Goal: Contribute content: Add original content to the website for others to see

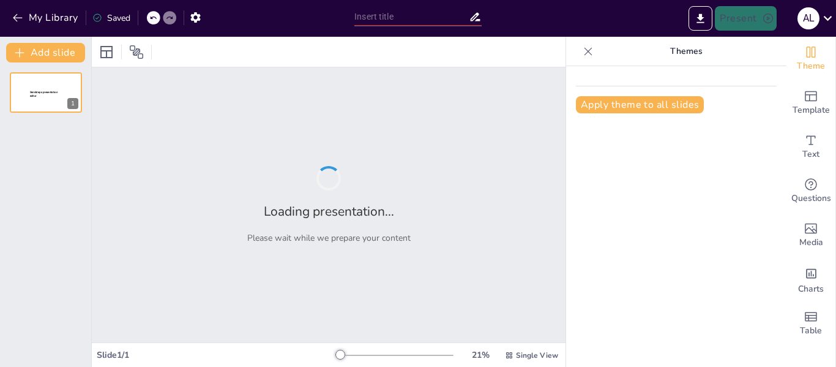
type input "Estructura y Desarrollo de Proyectos: Un Enfoque Integral"
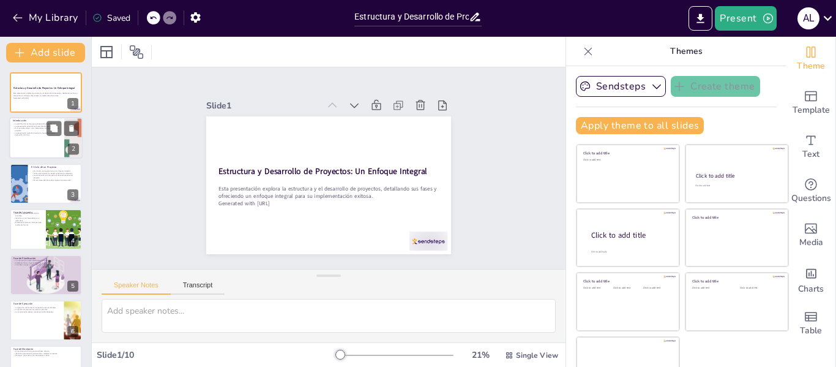
click at [40, 145] on div at bounding box center [45, 139] width 73 height 42
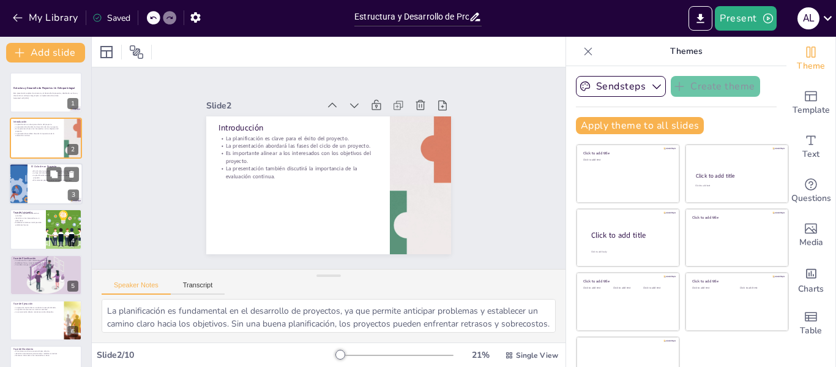
click at [48, 190] on div at bounding box center [45, 184] width 73 height 42
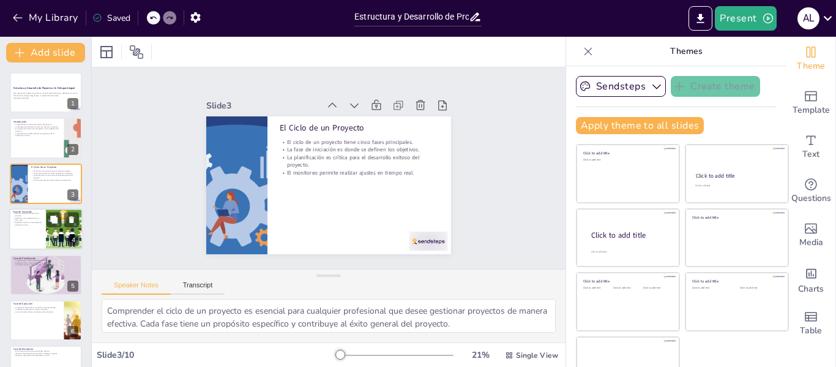
click at [38, 235] on div at bounding box center [45, 229] width 73 height 42
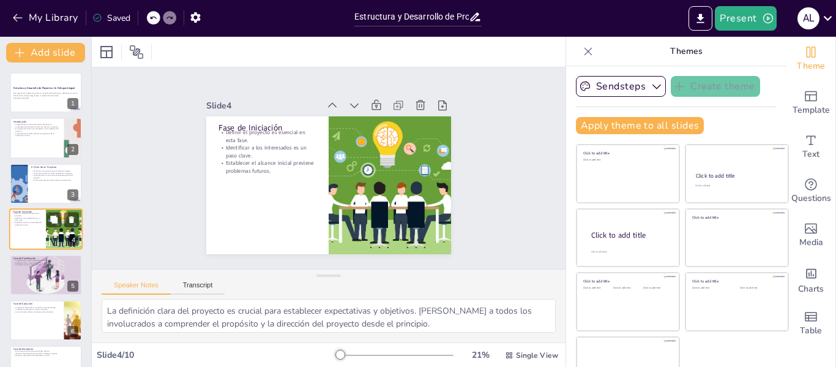
scroll to position [15, 0]
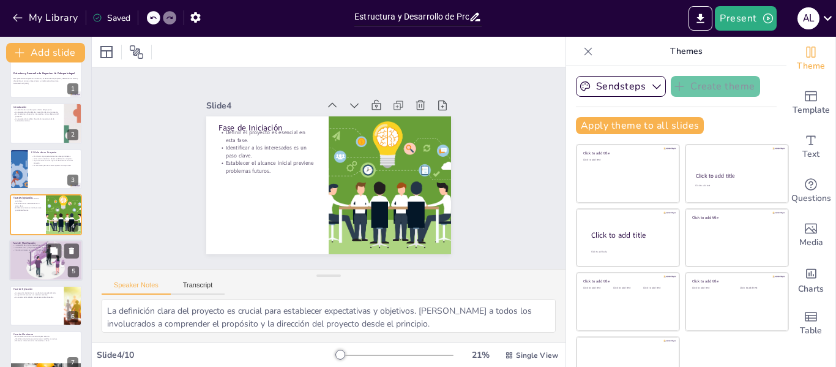
click at [57, 270] on div at bounding box center [46, 260] width 97 height 42
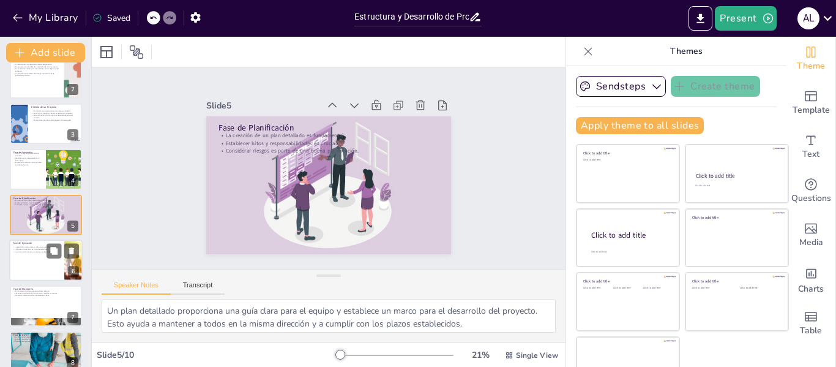
click at [38, 263] on div at bounding box center [45, 260] width 73 height 42
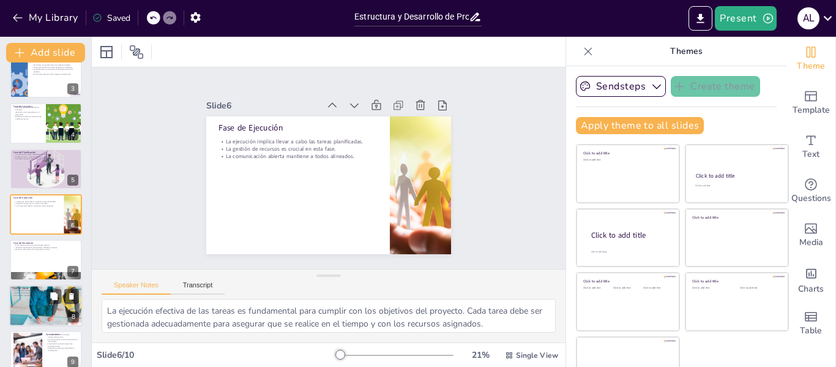
click at [40, 298] on div at bounding box center [45, 305] width 73 height 49
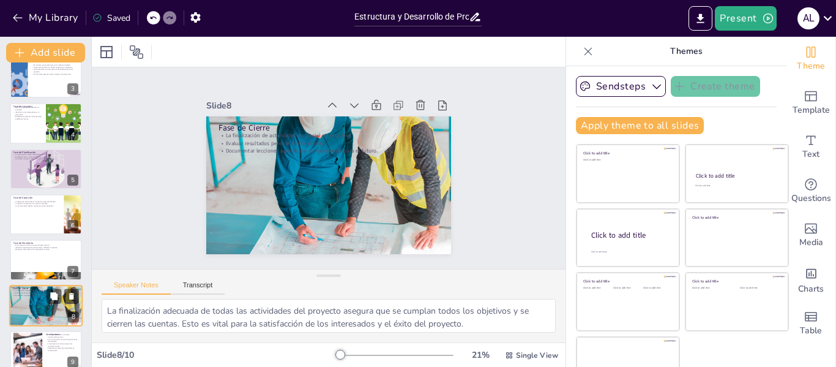
scroll to position [166, 0]
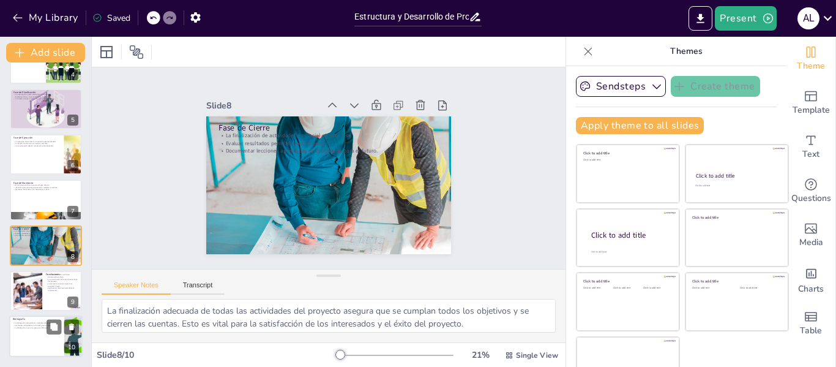
click at [36, 328] on p "La bibliografía sirve como guía para el futuro." at bounding box center [37, 328] width 48 height 2
type textarea "Incluir una bibliografía completa permite a los asistentes consultar las fuente…"
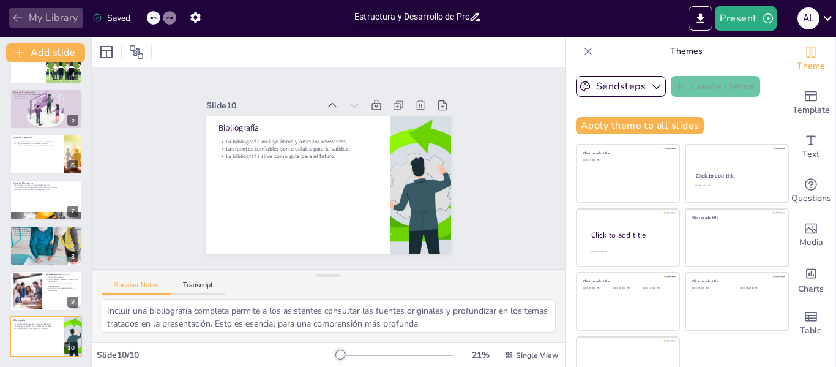
click at [18, 20] on icon "button" at bounding box center [18, 18] width 12 height 12
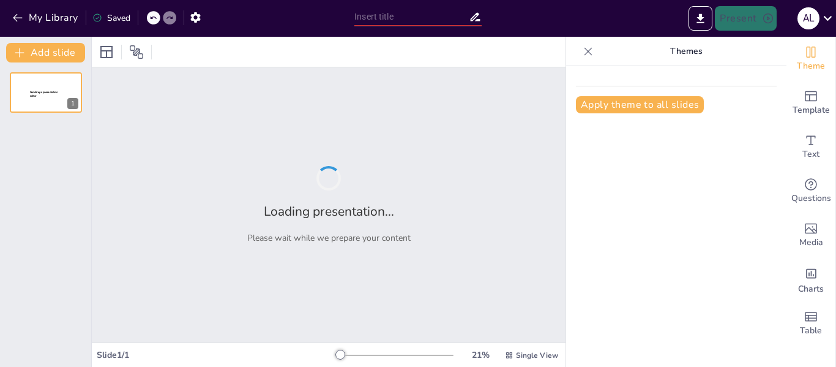
type input "Estructura y Desarrollo de Proyectos: Un Enfoque Integral"
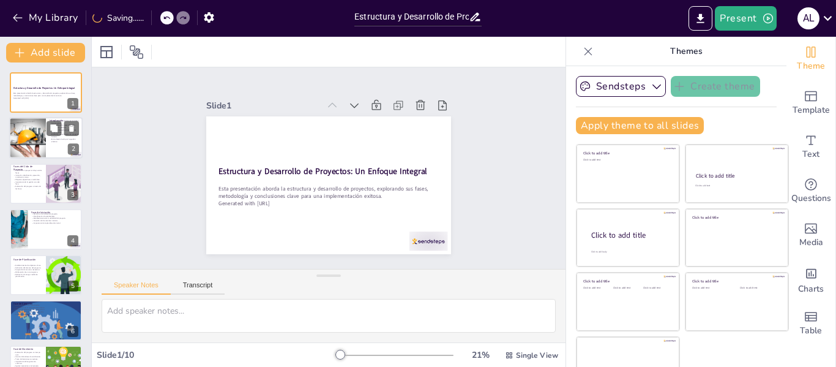
click at [35, 141] on div at bounding box center [27, 139] width 71 height 42
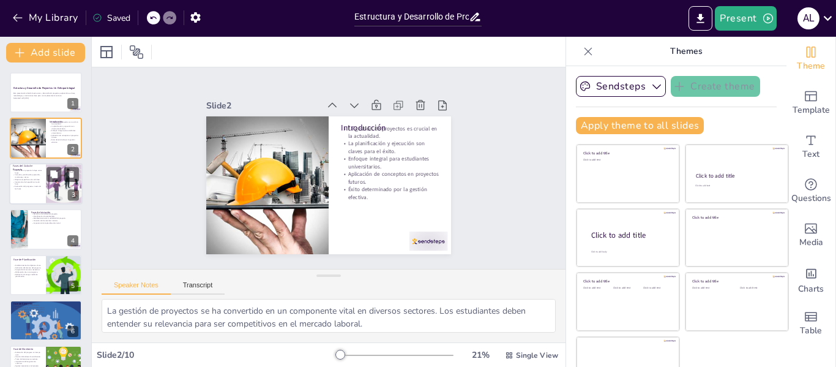
click at [42, 179] on p "Objetivos específicos en cada fase." at bounding box center [27, 179] width 29 height 2
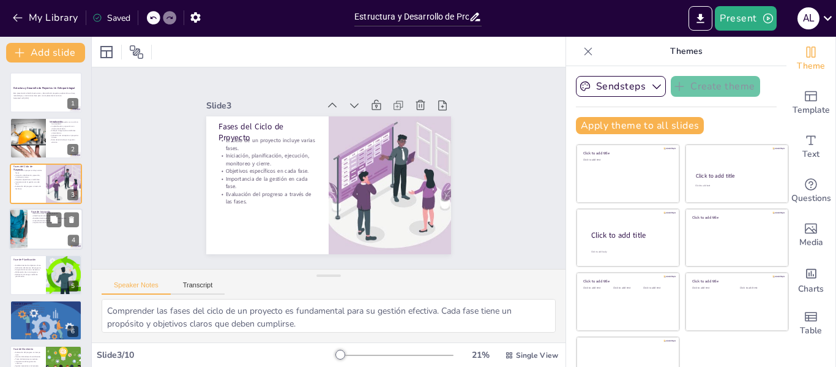
click at [39, 233] on div at bounding box center [45, 229] width 73 height 42
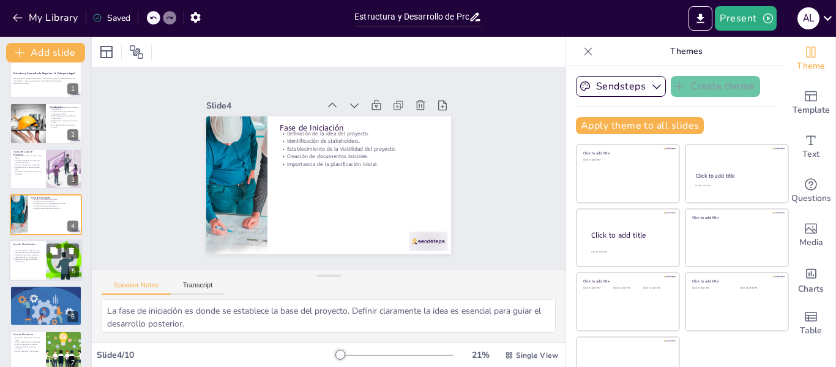
click at [40, 268] on div at bounding box center [45, 260] width 73 height 42
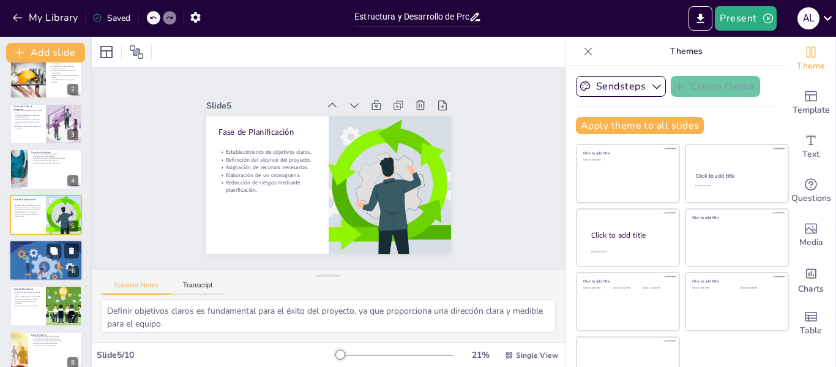
click at [40, 261] on div at bounding box center [45, 260] width 73 height 43
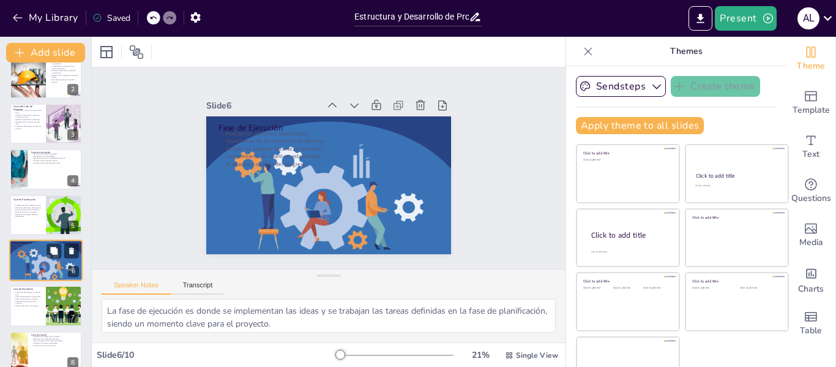
scroll to position [106, 0]
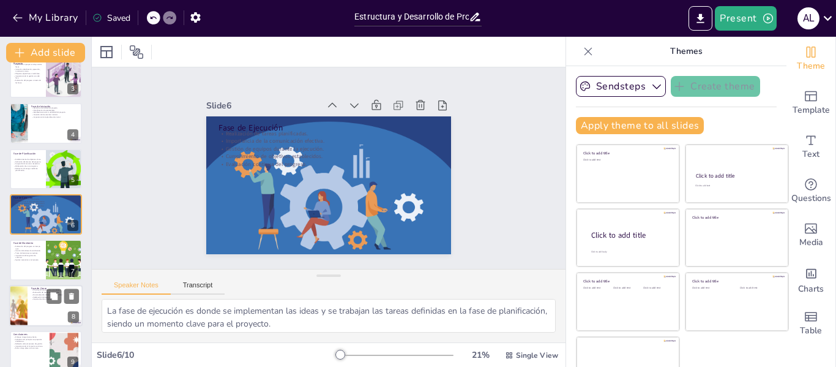
click at [41, 301] on div at bounding box center [45, 306] width 73 height 42
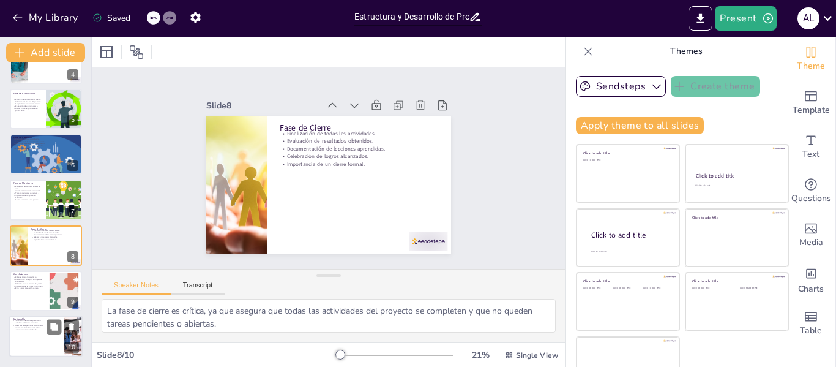
click at [40, 329] on p "Acceso a recursos actualizados." at bounding box center [37, 330] width 48 height 2
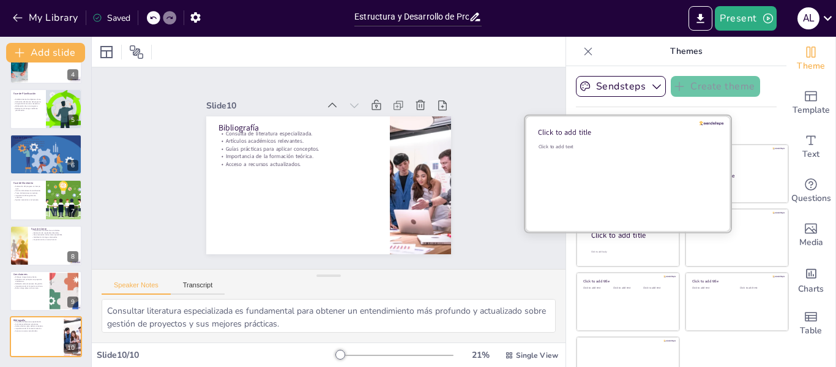
click at [618, 166] on div "Click to add text" at bounding box center [626, 181] width 175 height 76
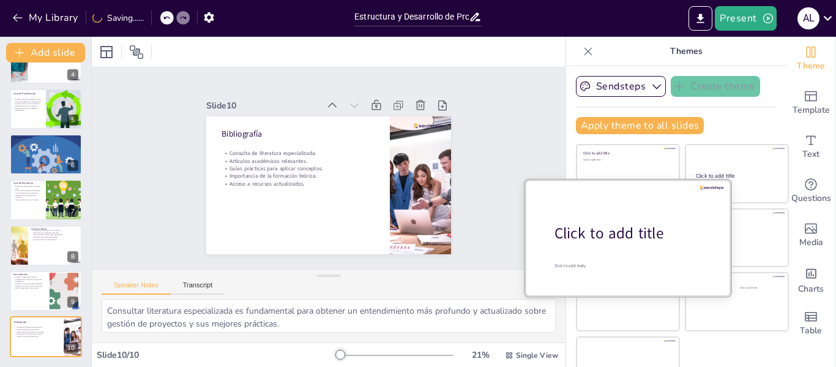
click at [622, 252] on div at bounding box center [628, 237] width 206 height 116
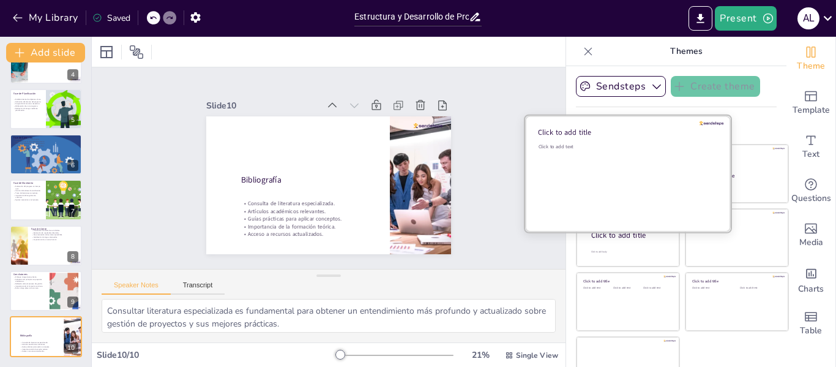
click at [609, 162] on div "Click to add text" at bounding box center [626, 181] width 175 height 76
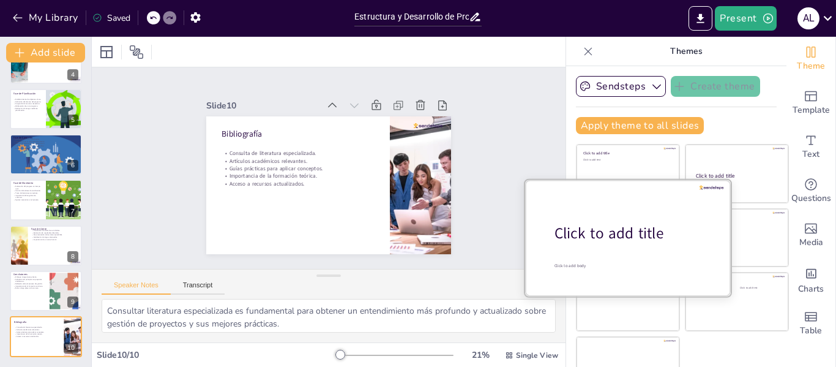
click at [607, 244] on div at bounding box center [628, 237] width 206 height 116
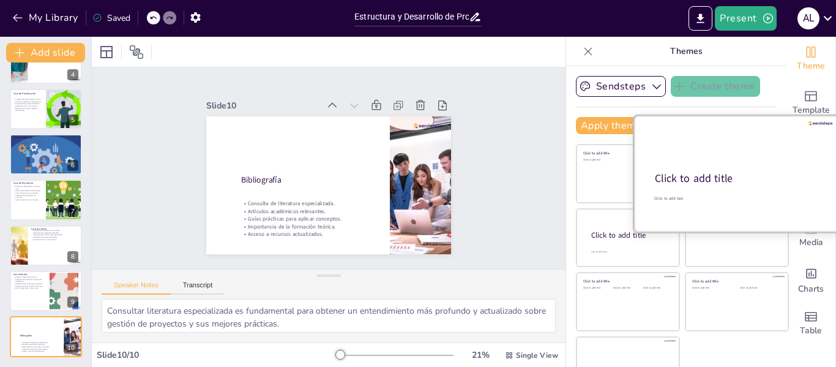
click at [714, 181] on div "Click to add title" at bounding box center [736, 178] width 162 height 15
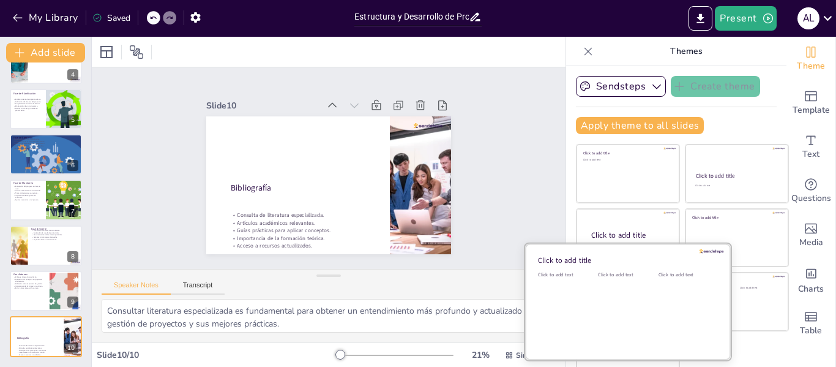
click at [603, 317] on div "Click to add text" at bounding box center [625, 309] width 55 height 76
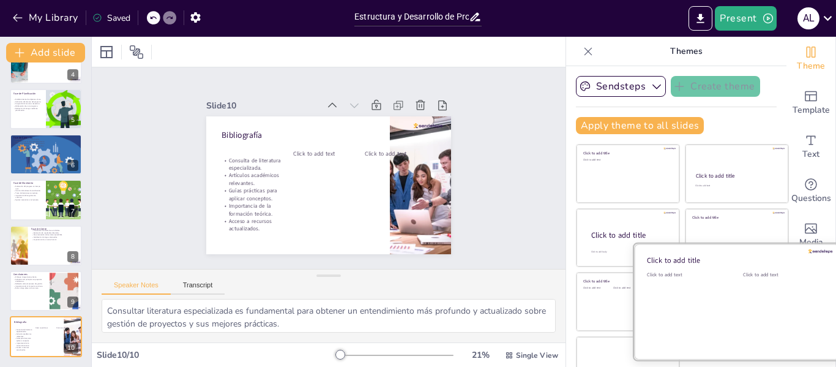
click at [754, 299] on div "Click to add text" at bounding box center [782, 309] width 78 height 76
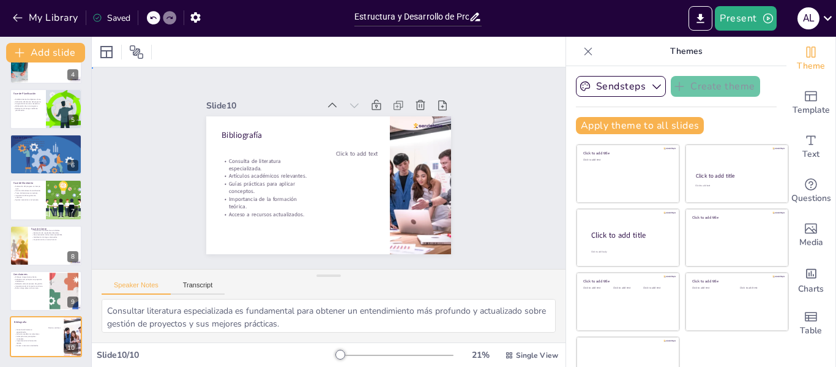
click at [127, 119] on div "Slide 1 Estructura y Desarrollo de Proyectos: Un Enfoque Integral Esta presenta…" at bounding box center [328, 167] width 501 height 441
click at [48, 301] on div at bounding box center [45, 291] width 73 height 42
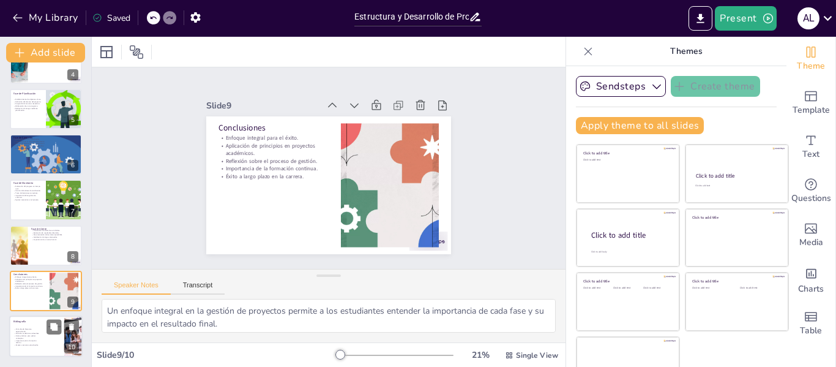
click at [54, 337] on div "Click to add text" at bounding box center [62, 339] width 28 height 27
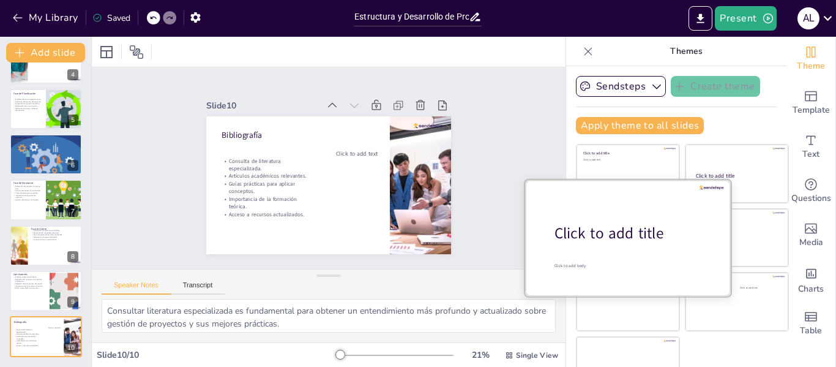
click at [603, 238] on div "Click to add title" at bounding box center [633, 233] width 156 height 21
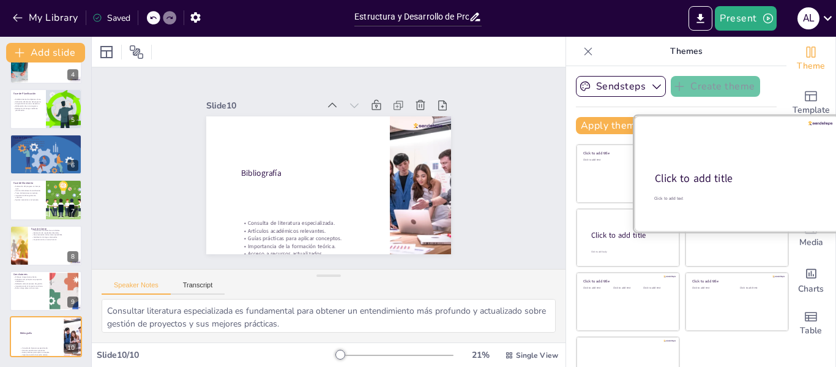
click at [734, 174] on div "Click to add title" at bounding box center [736, 178] width 162 height 15
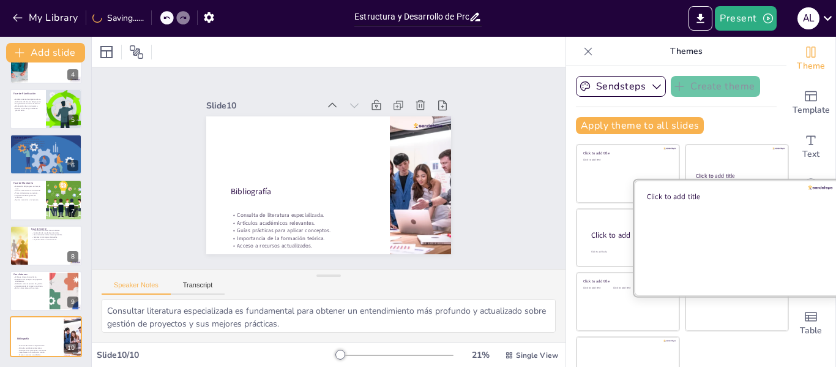
click at [692, 277] on div at bounding box center [737, 237] width 206 height 116
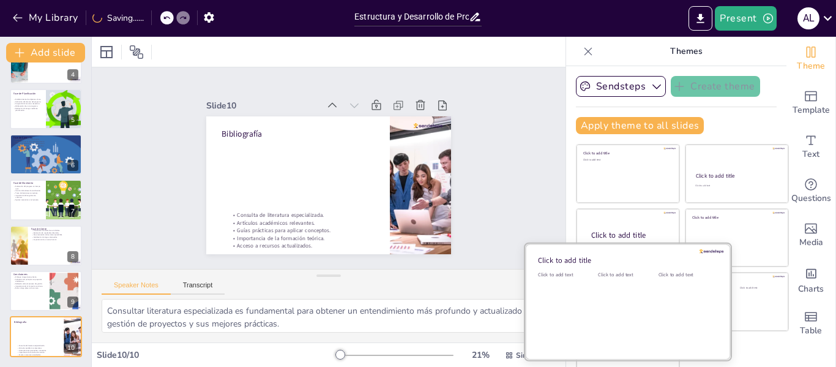
click at [607, 318] on div "Click to add text" at bounding box center [625, 309] width 55 height 76
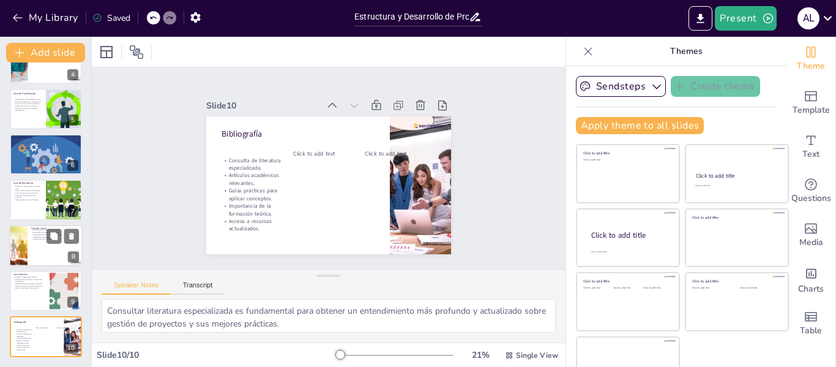
click at [38, 244] on div at bounding box center [45, 246] width 73 height 42
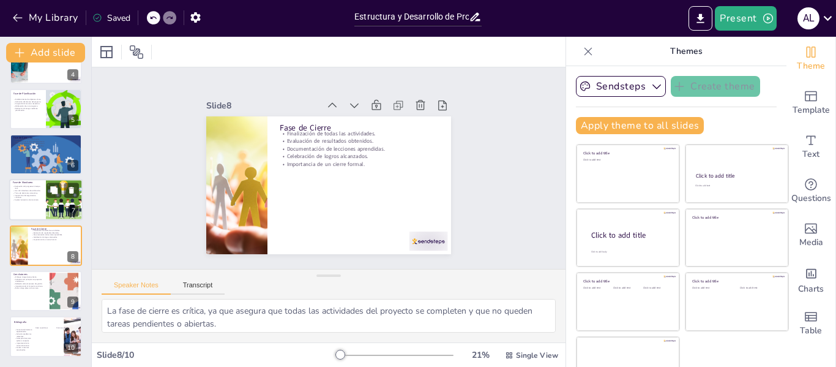
click at [18, 205] on div at bounding box center [45, 200] width 73 height 42
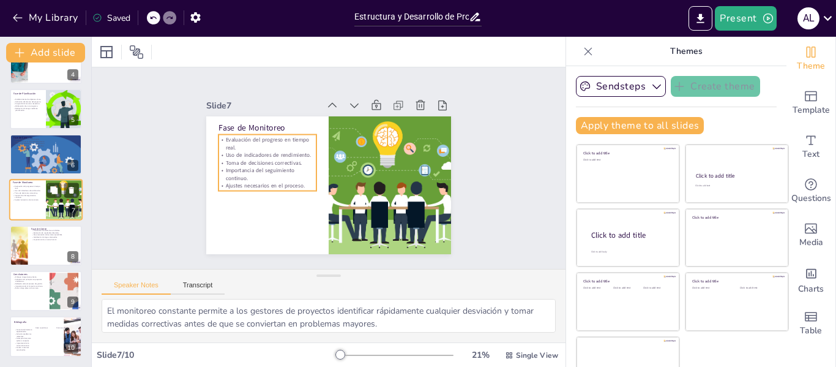
scroll to position [151, 0]
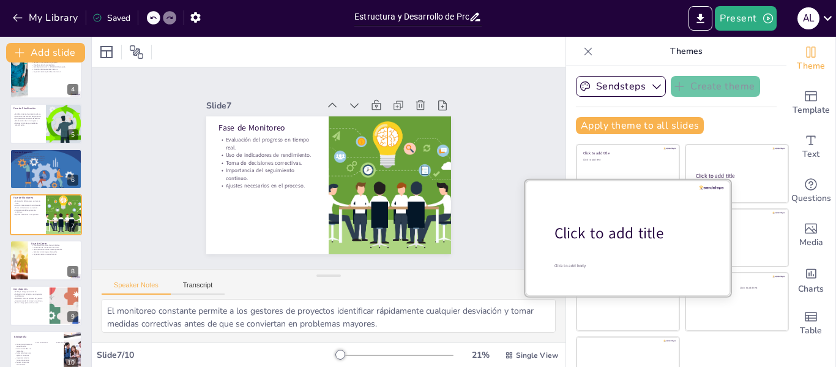
click at [590, 244] on div at bounding box center [628, 237] width 206 height 116
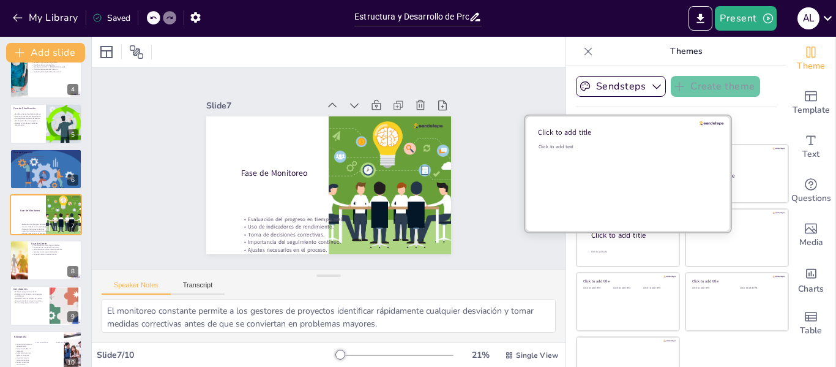
click at [607, 165] on div "Click to add text" at bounding box center [626, 181] width 175 height 76
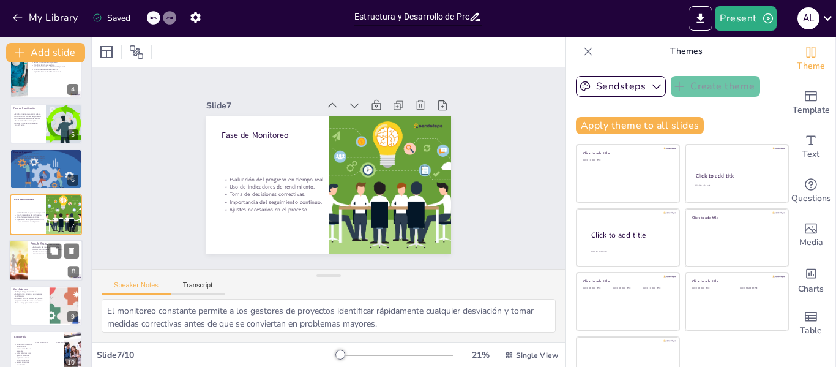
click at [43, 255] on p "Importancia de un cierre formal." at bounding box center [55, 253] width 48 height 2
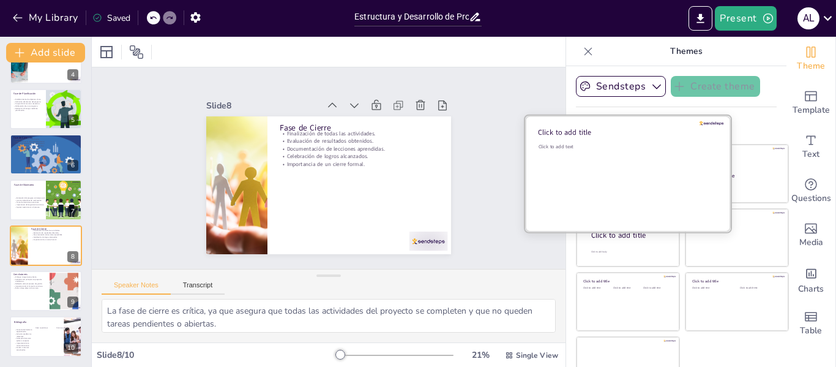
click at [643, 170] on div "Click to add text" at bounding box center [626, 181] width 175 height 76
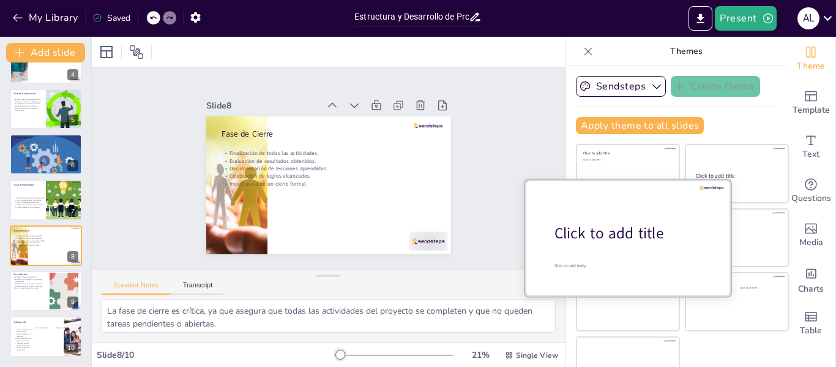
click at [616, 246] on div at bounding box center [628, 237] width 206 height 116
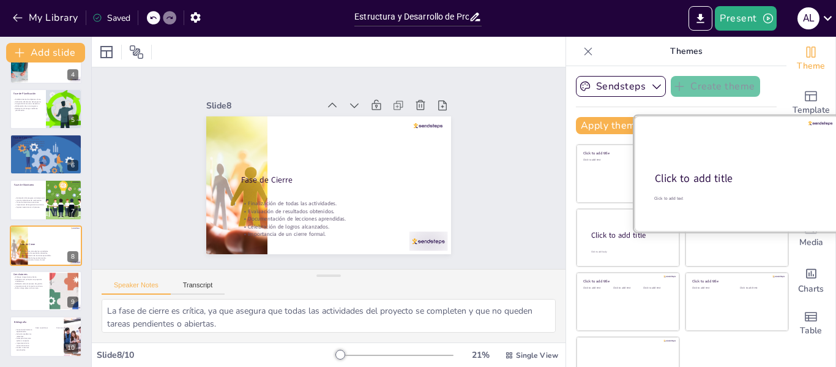
click at [726, 179] on div "Click to add title" at bounding box center [736, 178] width 162 height 15
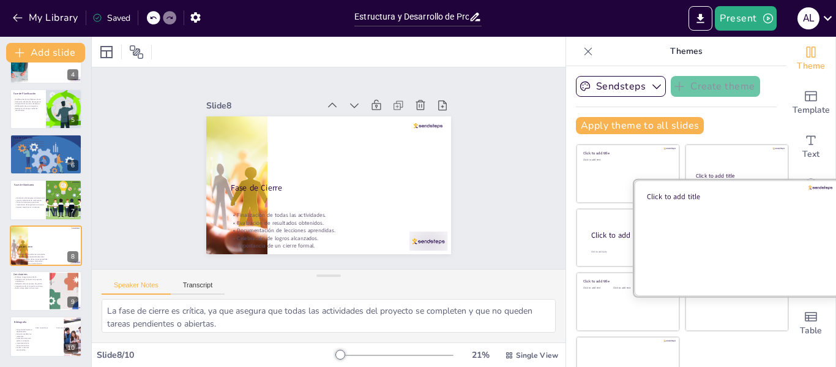
click at [708, 247] on div at bounding box center [737, 237] width 206 height 116
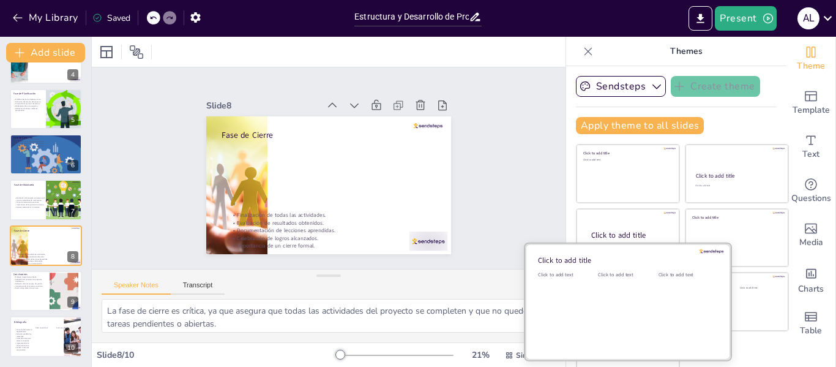
click at [603, 310] on div "Click to add text" at bounding box center [625, 309] width 55 height 76
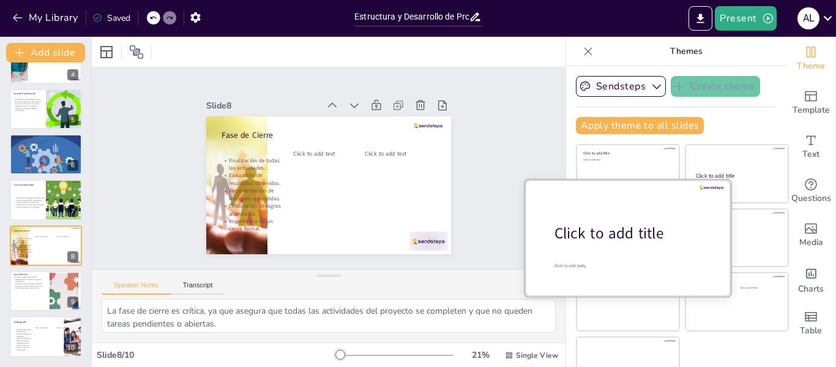
click at [590, 228] on div "Click to add title" at bounding box center [633, 233] width 156 height 21
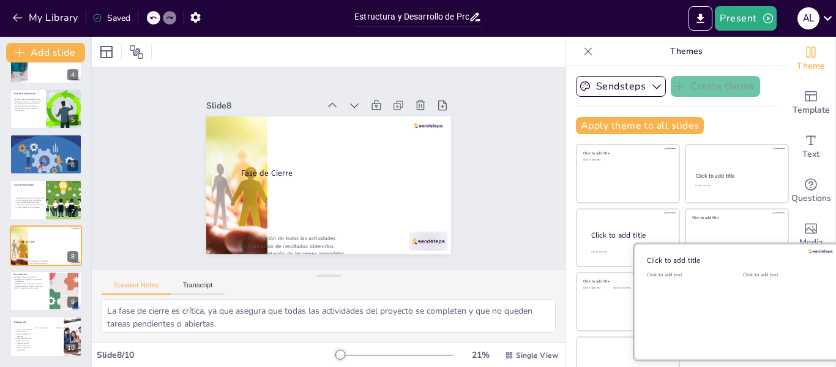
click at [759, 315] on div "Click to add text" at bounding box center [782, 309] width 78 height 76
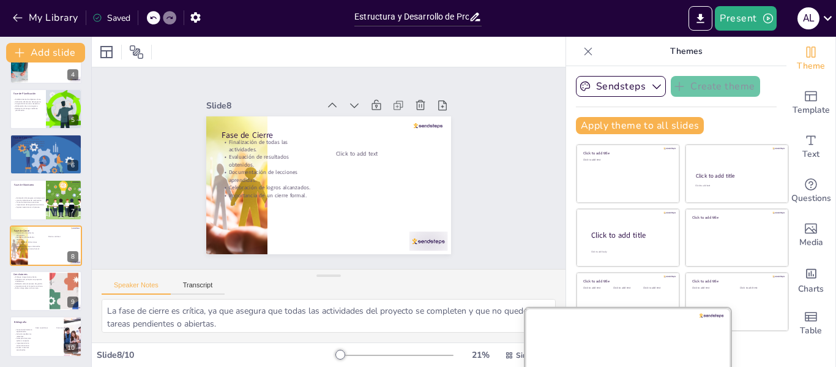
click at [599, 346] on div at bounding box center [628, 365] width 206 height 116
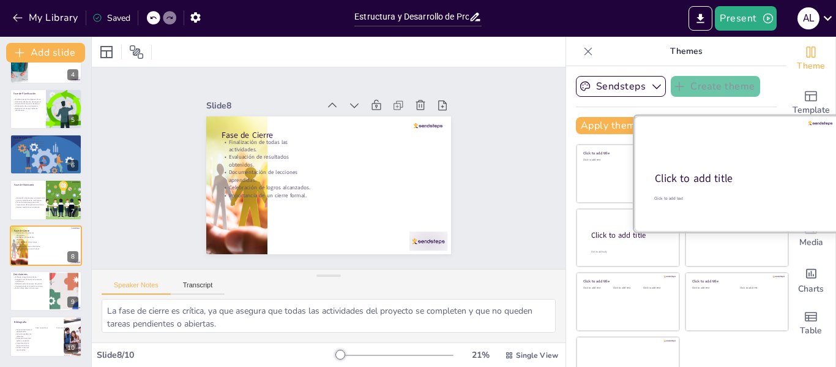
click at [715, 162] on div at bounding box center [737, 174] width 206 height 116
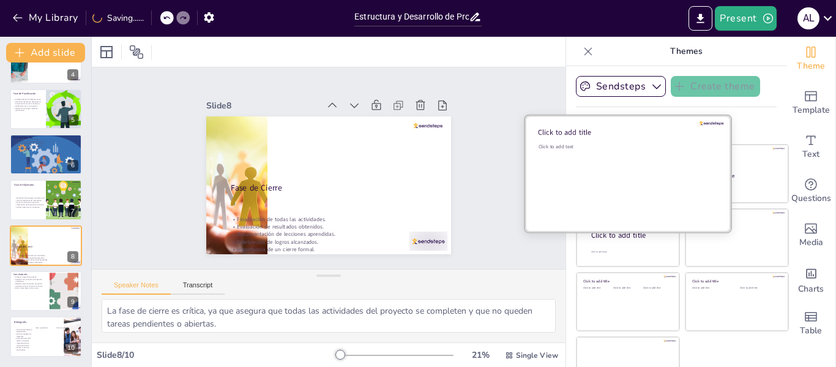
click at [596, 165] on div "Click to add text" at bounding box center [626, 181] width 175 height 76
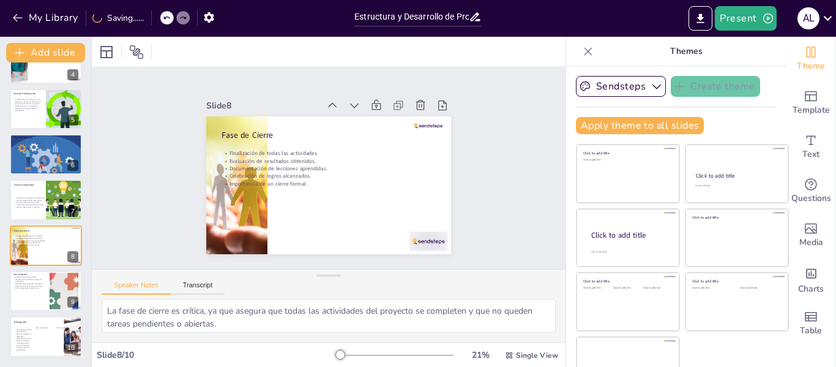
click at [133, 200] on div "Slide 1 Estructura y Desarrollo de Proyectos: Un Enfoque Integral Esta presenta…" at bounding box center [329, 168] width 515 height 377
click at [67, 192] on icon at bounding box center [71, 190] width 9 height 9
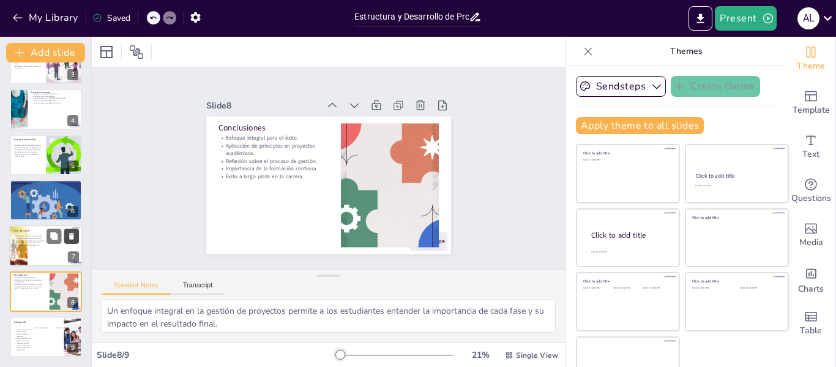
scroll to position [120, 0]
click at [52, 242] on button at bounding box center [54, 236] width 15 height 15
type textarea "La fase de cierre es crítica, ya que asegura que todas las actividades del proy…"
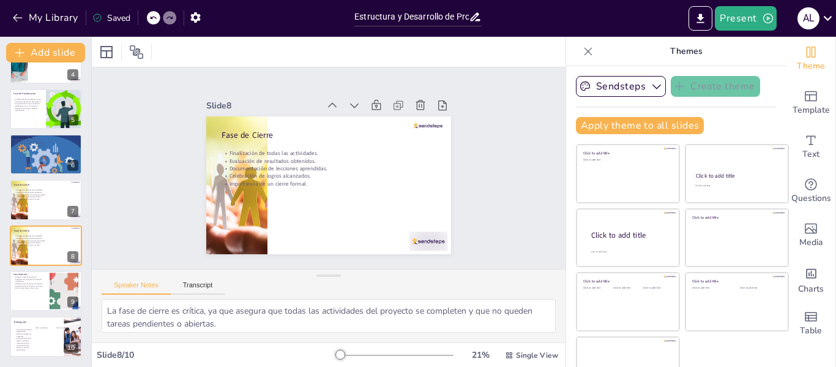
scroll to position [28, 0]
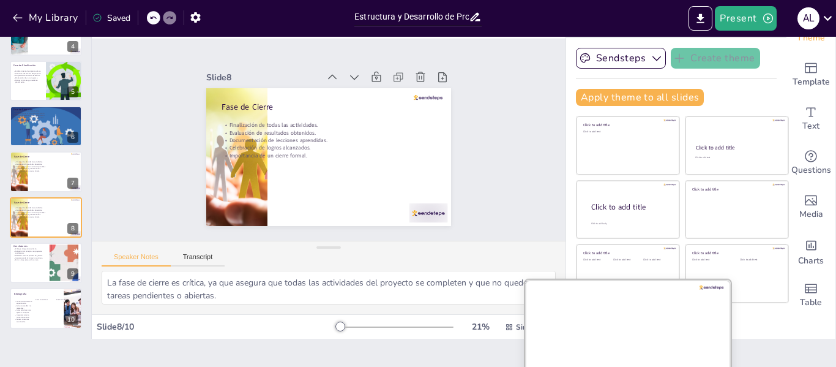
click at [631, 337] on div at bounding box center [628, 337] width 206 height 116
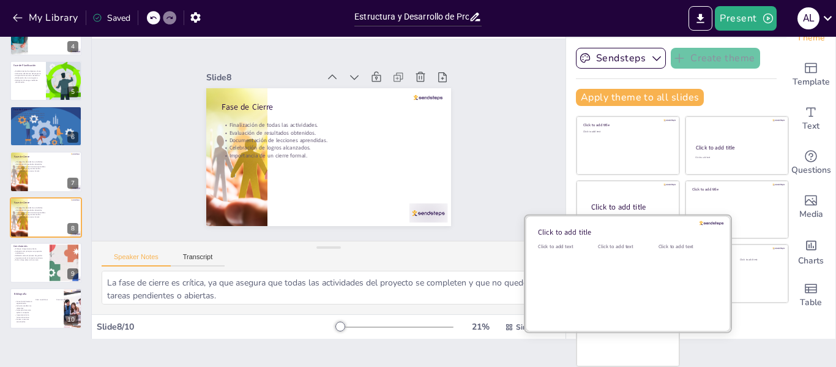
click at [610, 268] on div "Click to add text" at bounding box center [625, 281] width 55 height 76
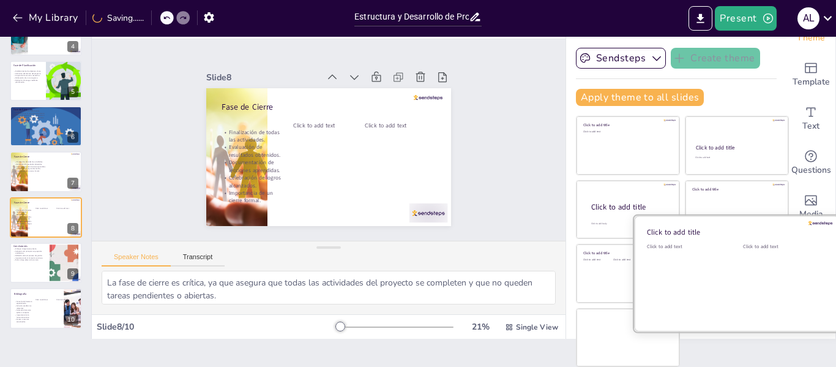
click at [760, 291] on div "Click to add text" at bounding box center [782, 281] width 78 height 76
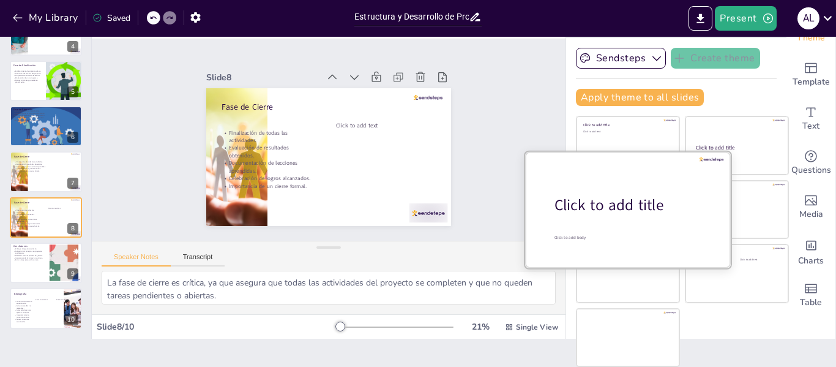
click at [582, 196] on div "Click to add title" at bounding box center [633, 205] width 156 height 21
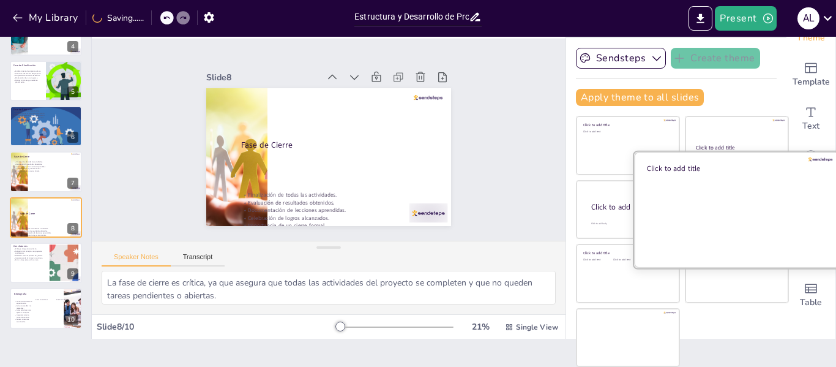
click at [745, 203] on div at bounding box center [737, 209] width 206 height 116
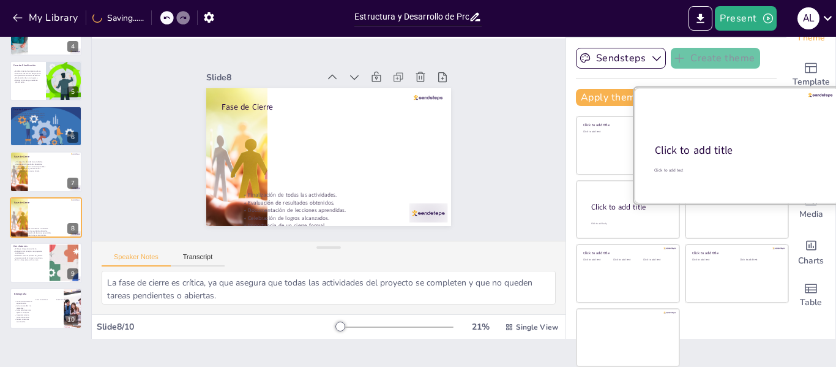
click at [718, 132] on div at bounding box center [737, 146] width 206 height 116
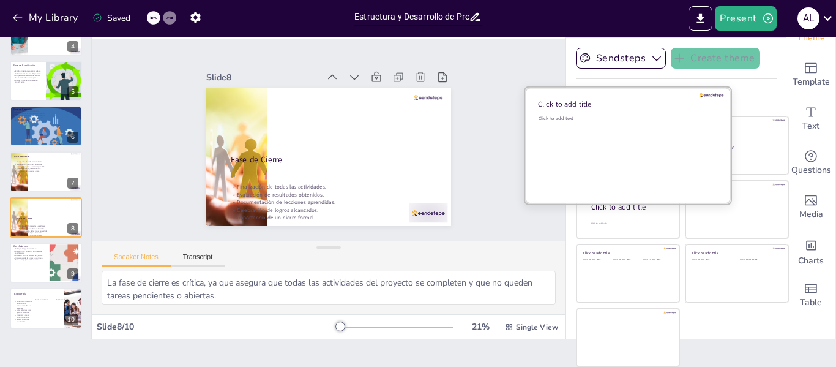
click at [583, 149] on div "Click to add text" at bounding box center [626, 153] width 175 height 76
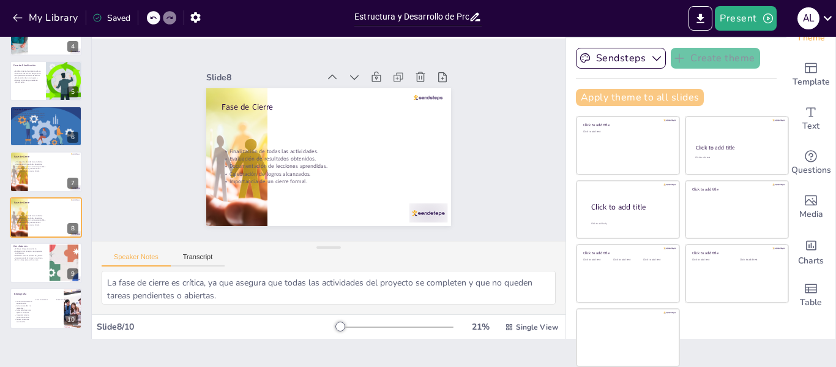
click at [666, 99] on button "Apply theme to all slides" at bounding box center [640, 97] width 128 height 17
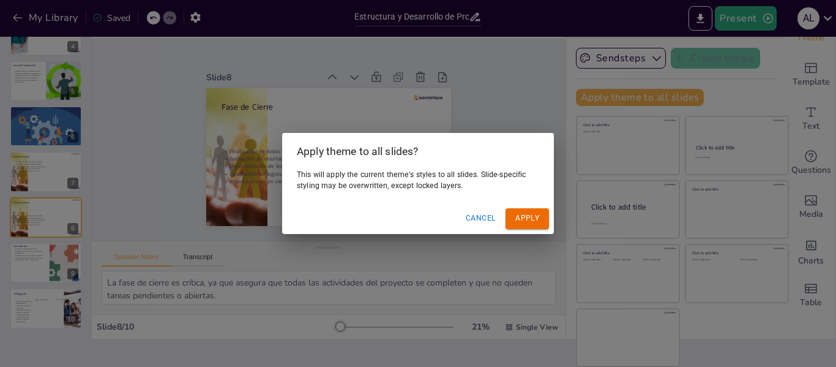
click at [520, 107] on div "Apply theme to all slides? This will apply the current theme's styles to all sl…" at bounding box center [418, 183] width 836 height 367
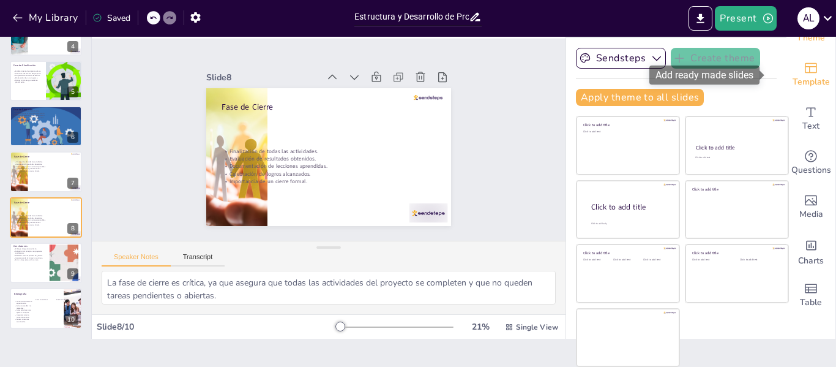
click at [793, 75] on span "Template" at bounding box center [811, 81] width 37 height 13
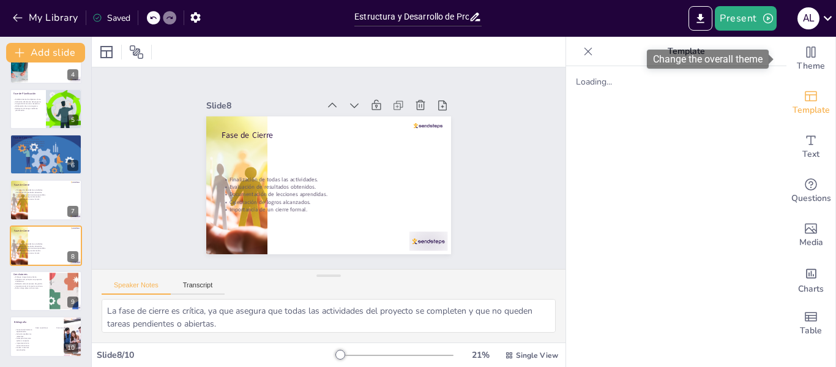
scroll to position [0, 0]
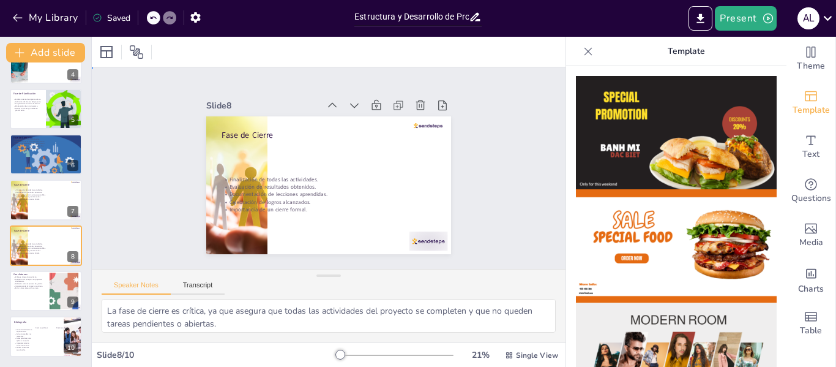
click at [515, 135] on div "Slide 1 Estructura y Desarrollo de Proyectos: Un Enfoque Integral Esta presenta…" at bounding box center [328, 168] width 513 height 338
click at [105, 54] on icon at bounding box center [106, 52] width 15 height 15
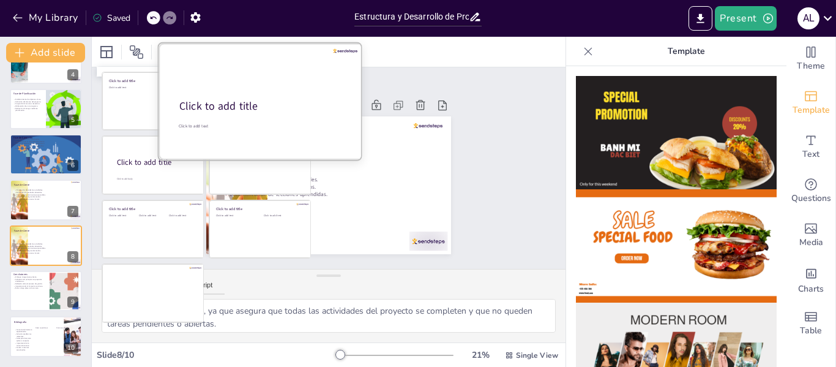
click at [265, 107] on div "Click to add title" at bounding box center [260, 106] width 162 height 15
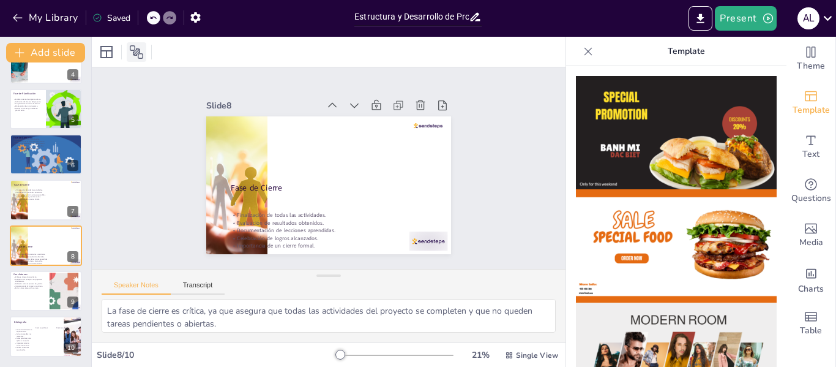
click at [138, 53] on icon at bounding box center [136, 52] width 15 height 15
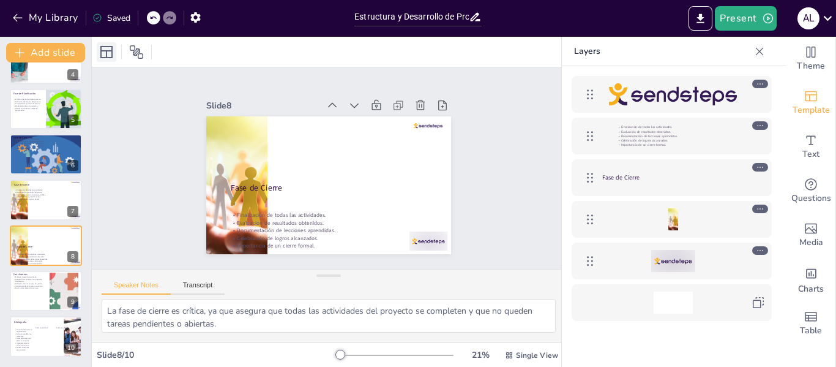
click at [105, 52] on icon at bounding box center [106, 52] width 15 height 15
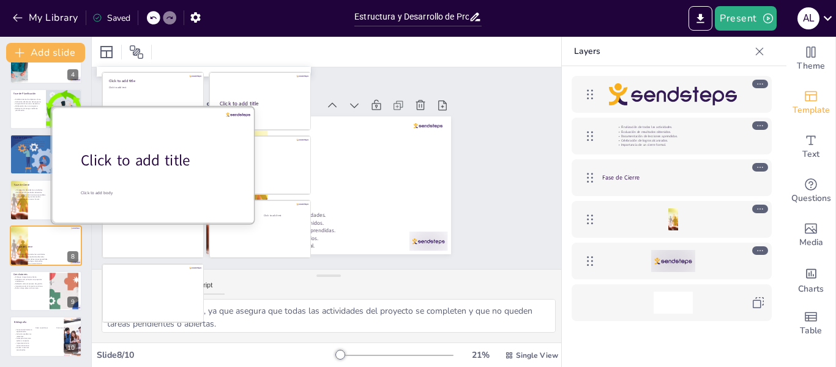
click at [161, 179] on div at bounding box center [155, 165] width 206 height 116
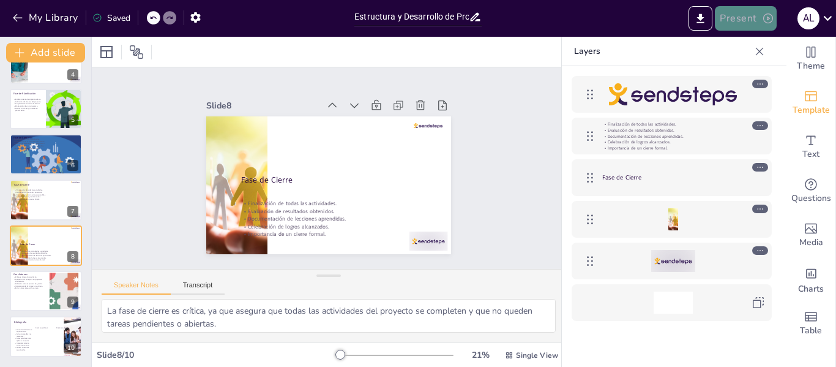
click at [738, 20] on button "Present" at bounding box center [745, 18] width 61 height 24
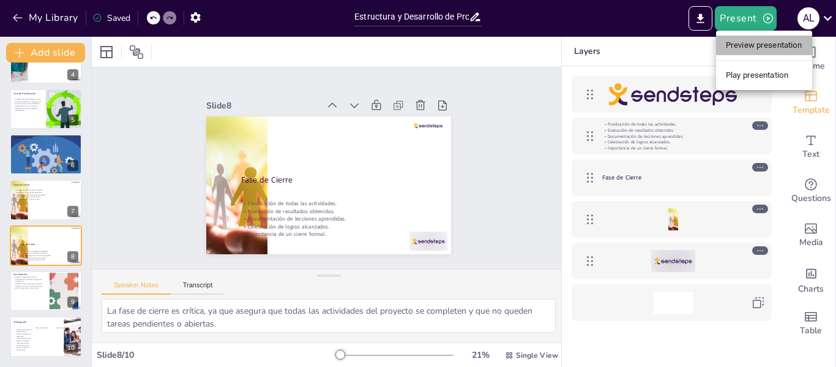
click at [742, 45] on li "Preview presentation" at bounding box center [764, 46] width 96 height 20
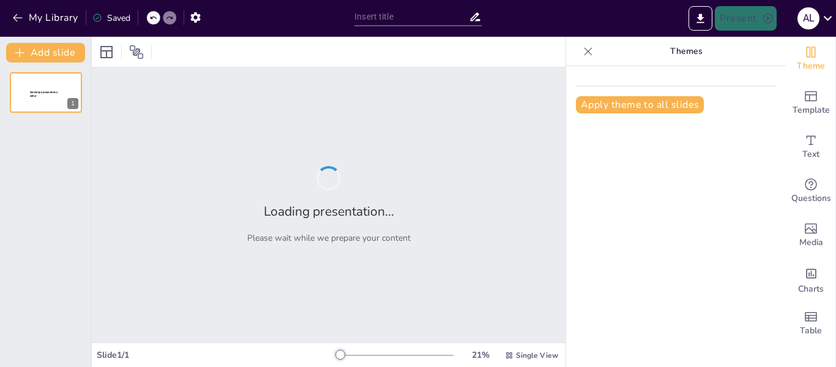
type input "Estructura y Desarrollo de Proyectos: Un Enfoque Integral"
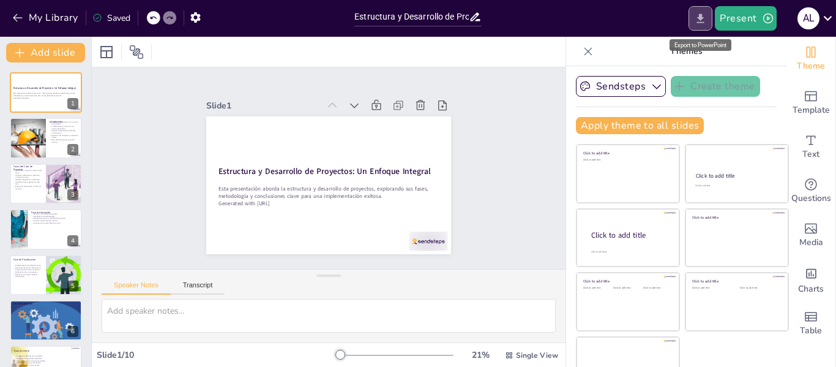
click at [701, 22] on icon "Export to PowerPoint" at bounding box center [700, 17] width 7 height 9
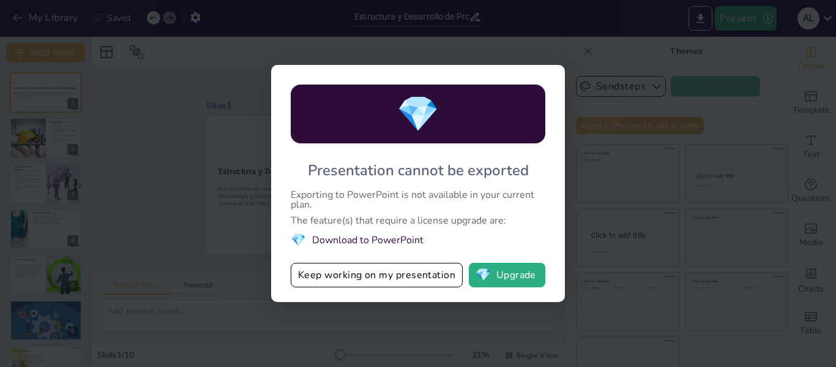
click at [407, 245] on li "💎 Download to PowerPoint" at bounding box center [418, 239] width 255 height 17
click at [390, 277] on button "Keep working on my presentation" at bounding box center [377, 275] width 172 height 24
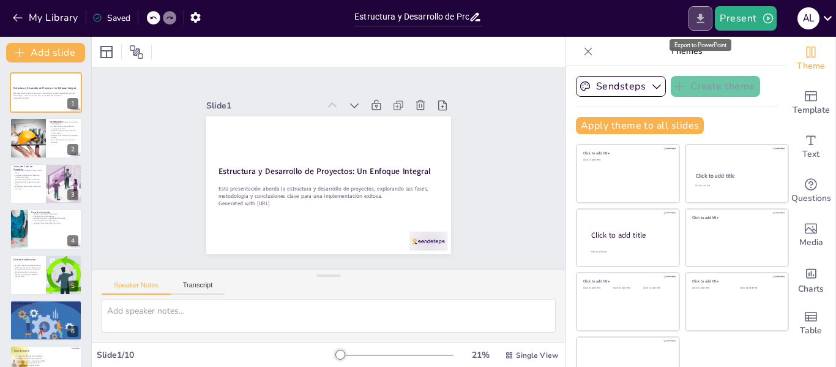
click at [704, 28] on button "Export to PowerPoint" at bounding box center [701, 18] width 24 height 24
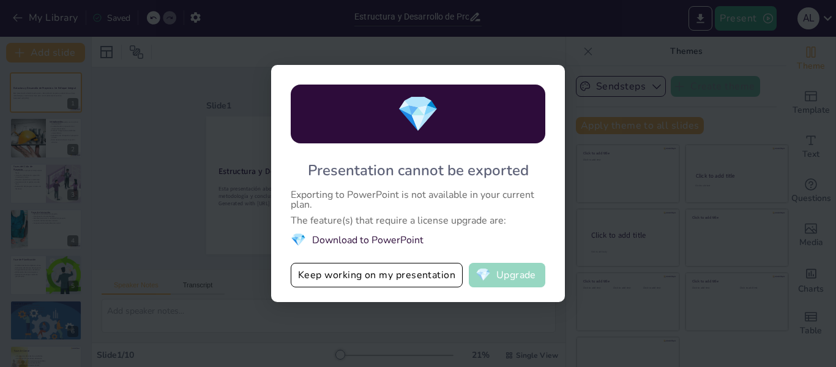
click at [502, 280] on button "💎 Upgrade" at bounding box center [507, 275] width 77 height 24
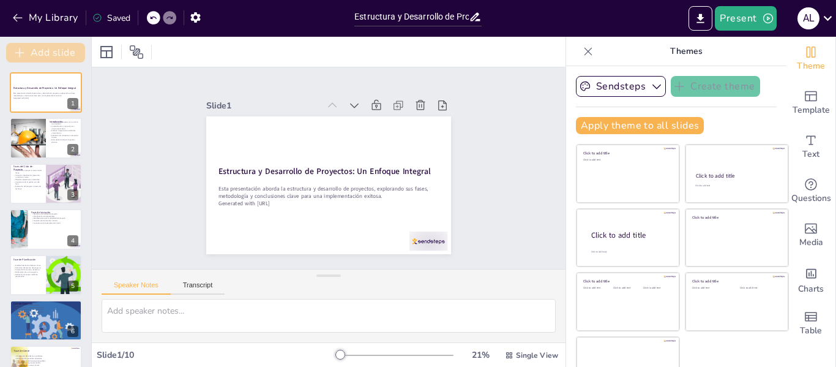
click at [62, 58] on button "Add slide" at bounding box center [45, 53] width 79 height 20
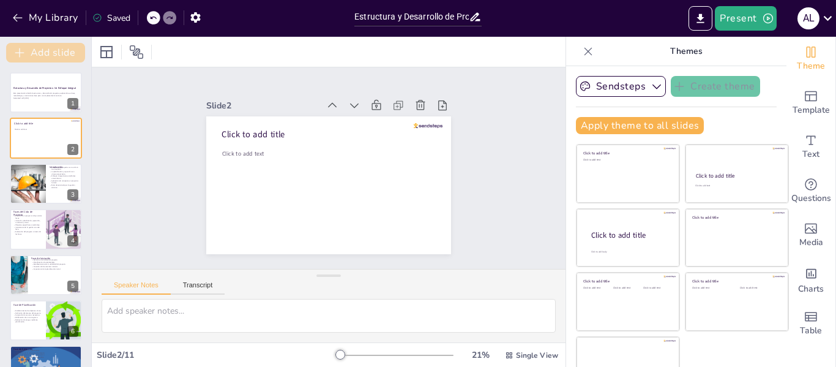
click at [62, 58] on button "Add slide" at bounding box center [45, 53] width 79 height 20
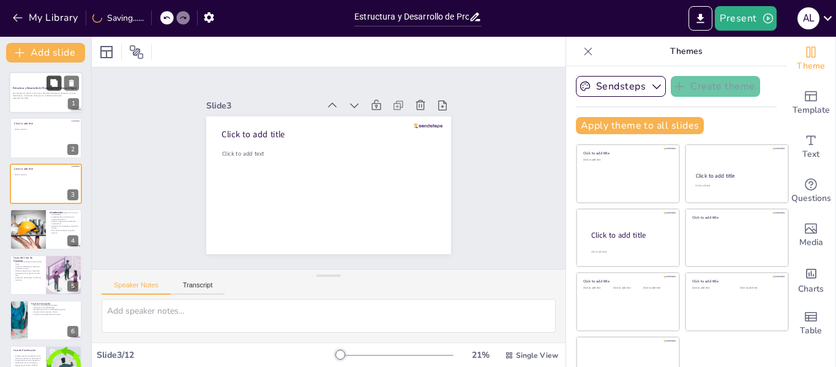
click at [49, 88] on button at bounding box center [54, 82] width 15 height 15
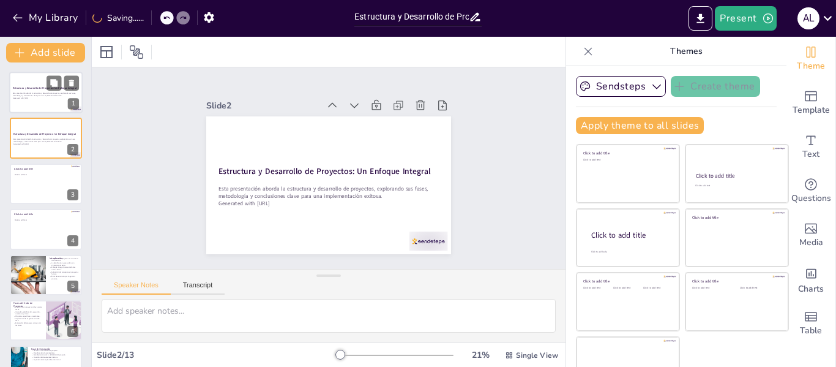
click at [32, 96] on p "Esta presentación aborda la estructura y desarrollo de proyectos, explorando su…" at bounding box center [46, 94] width 66 height 4
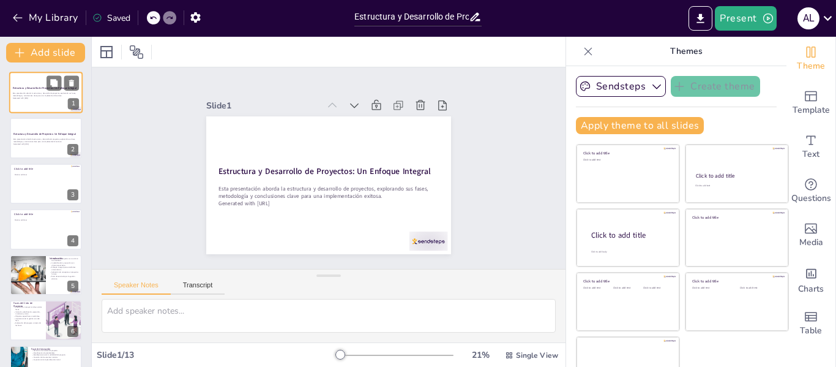
click at [32, 96] on p "Esta presentación aborda la estructura y desarrollo de proyectos, explorando su…" at bounding box center [46, 94] width 66 height 4
click at [29, 133] on strong "Estructura y Desarrollo de Proyectos: Un Enfoque Integral" at bounding box center [45, 133] width 64 height 3
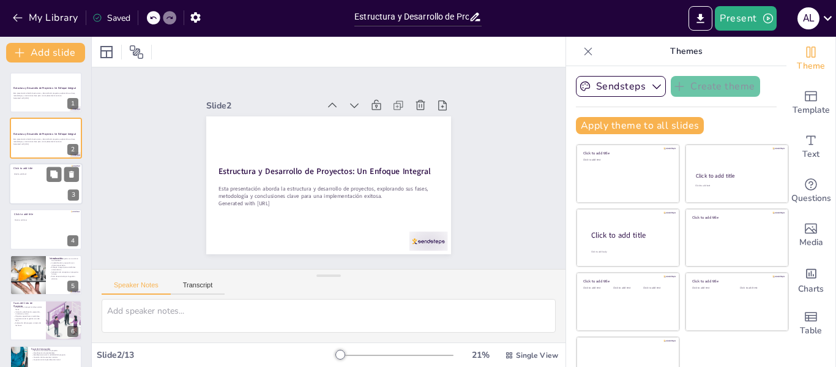
click at [37, 183] on div at bounding box center [45, 184] width 73 height 42
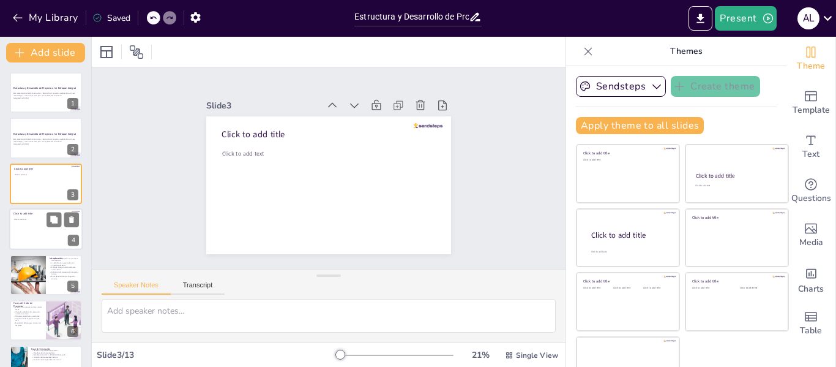
click at [37, 225] on div at bounding box center [45, 229] width 73 height 42
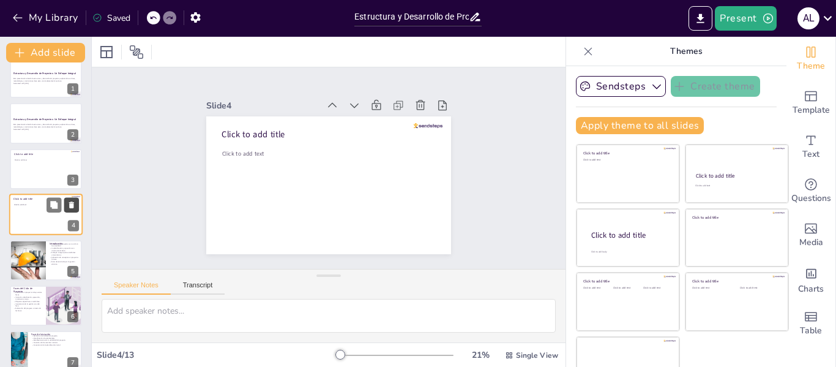
click at [70, 205] on icon at bounding box center [71, 204] width 5 height 7
type textarea "La gestión de proyectos se ha convertido en un componente vital en diversos sec…"
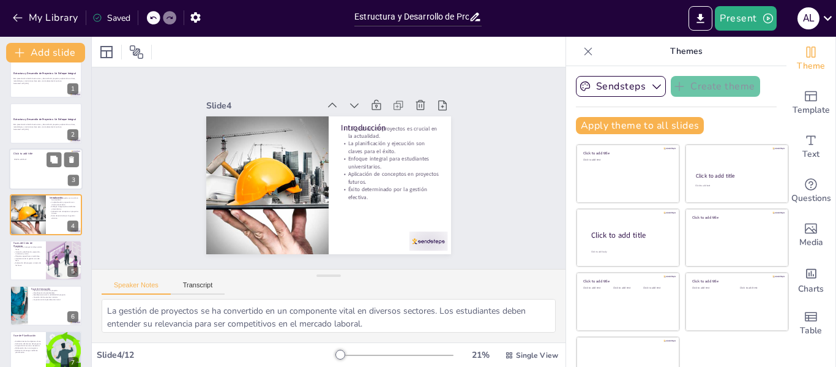
click at [56, 173] on div at bounding box center [45, 169] width 73 height 42
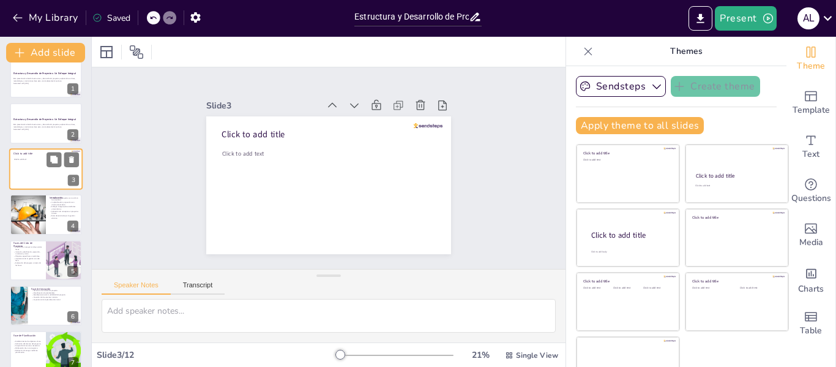
scroll to position [0, 0]
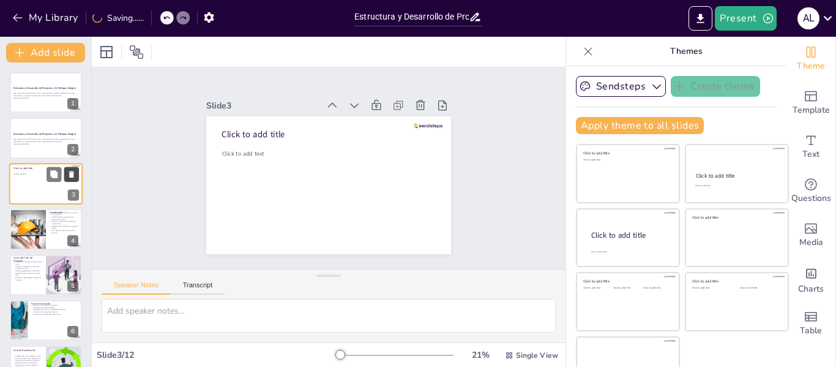
click at [72, 176] on icon at bounding box center [71, 174] width 5 height 7
type textarea "La gestión de proyectos se ha convertido en un componente vital en diversos sec…"
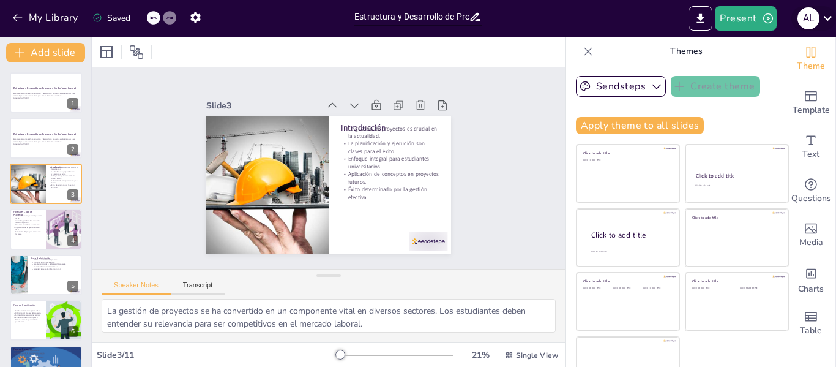
click at [827, 18] on icon at bounding box center [828, 18] width 17 height 17
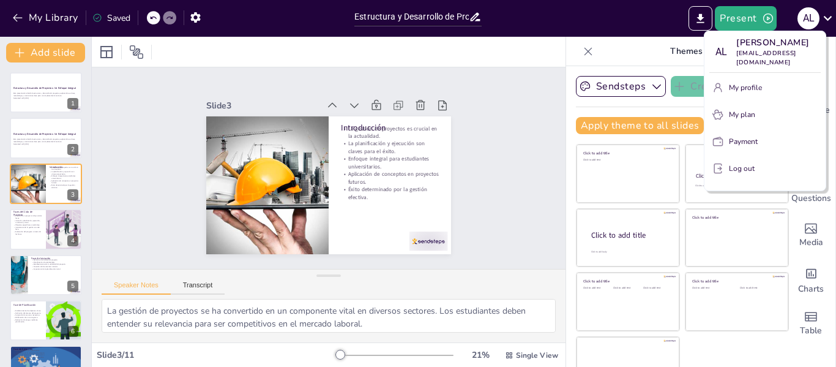
click at [744, 18] on div at bounding box center [418, 183] width 836 height 367
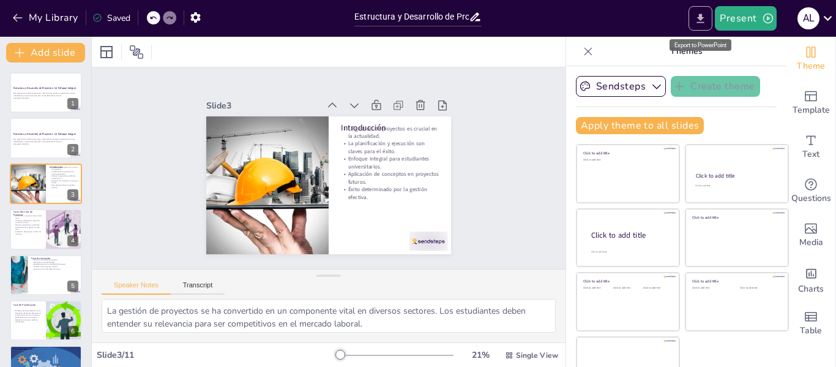
click at [705, 13] on icon "Export to PowerPoint" at bounding box center [700, 18] width 13 height 13
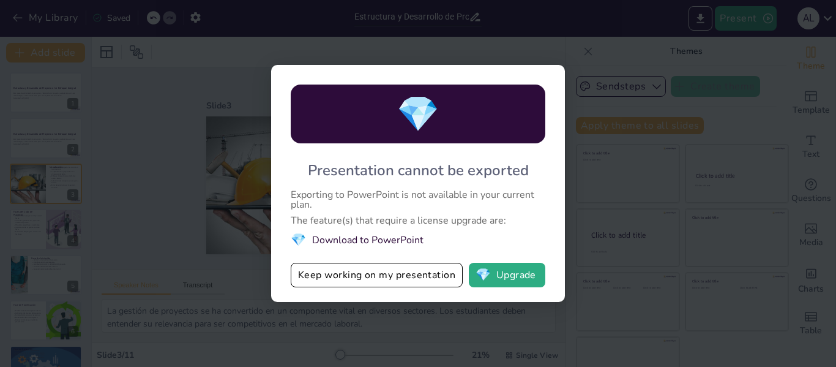
click at [395, 247] on li "💎 Download to PowerPoint" at bounding box center [418, 239] width 255 height 17
drag, startPoint x: 382, startPoint y: 238, endPoint x: 377, endPoint y: 276, distance: 38.4
click at [377, 276] on div "💎 Presentation cannot be exported Exporting to PowerPoint is not available in y…" at bounding box center [418, 183] width 294 height 237
click at [377, 276] on button "Keep working on my presentation" at bounding box center [377, 275] width 172 height 24
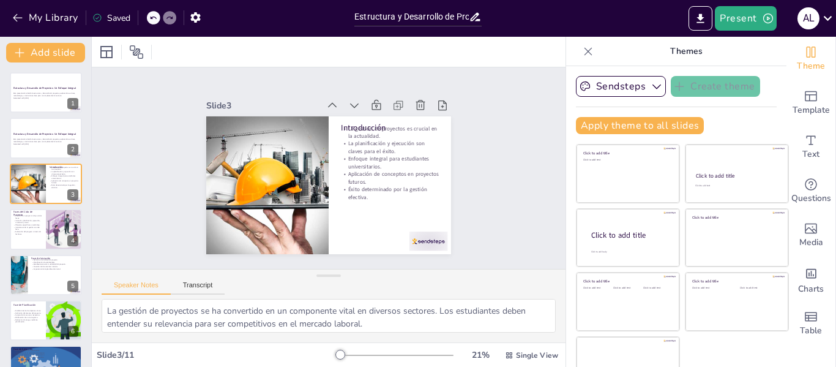
click at [118, 19] on div "Saved" at bounding box center [111, 18] width 38 height 12
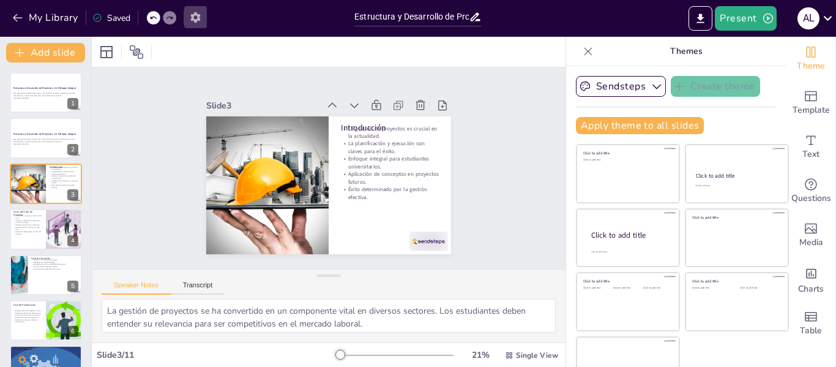
click at [195, 19] on icon "button" at bounding box center [195, 17] width 10 height 10
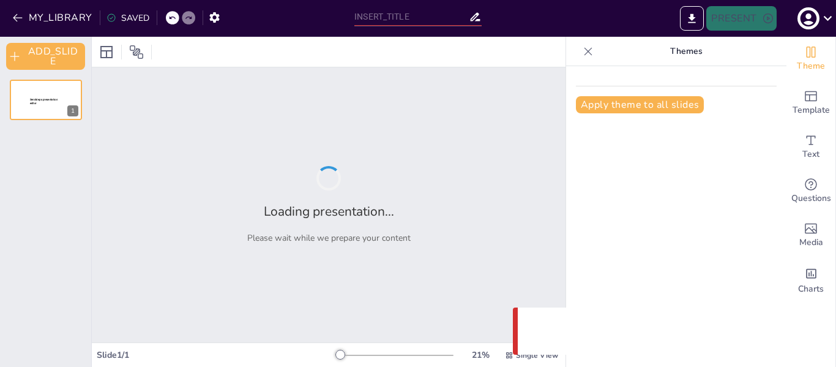
type input "Estructura y Desarrollo de Proyectos: Un Enfoque Integral"
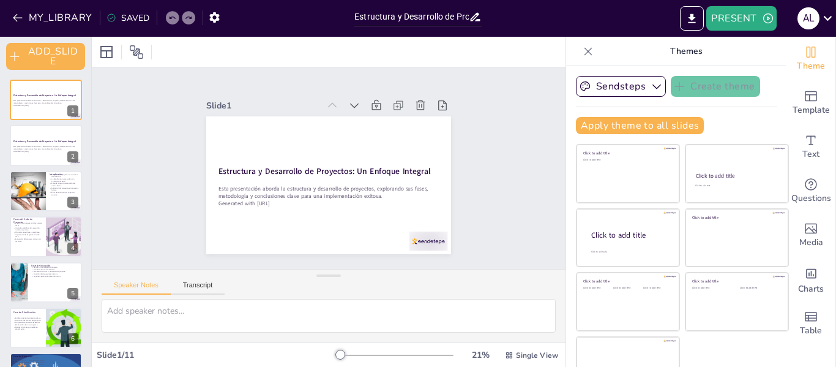
scroll to position [28, 0]
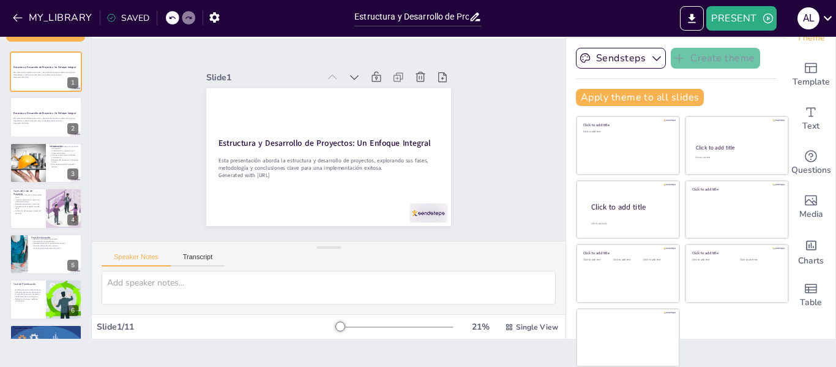
click at [129, 17] on div "SAVED" at bounding box center [128, 18] width 43 height 12
click at [187, 12] on div at bounding box center [188, 17] width 13 height 13
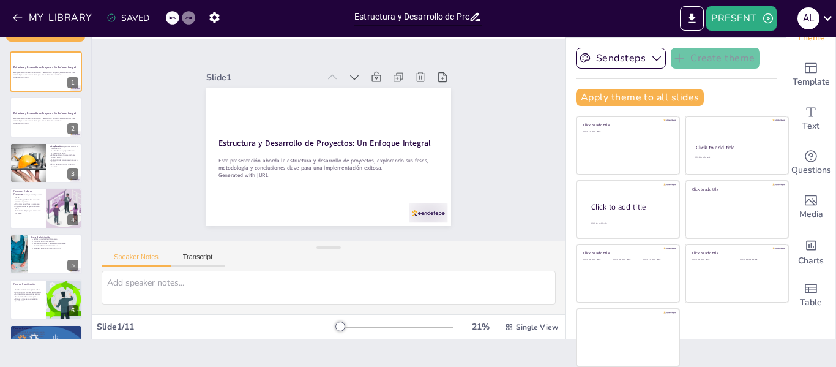
click at [171, 16] on icon at bounding box center [171, 17] width 7 height 7
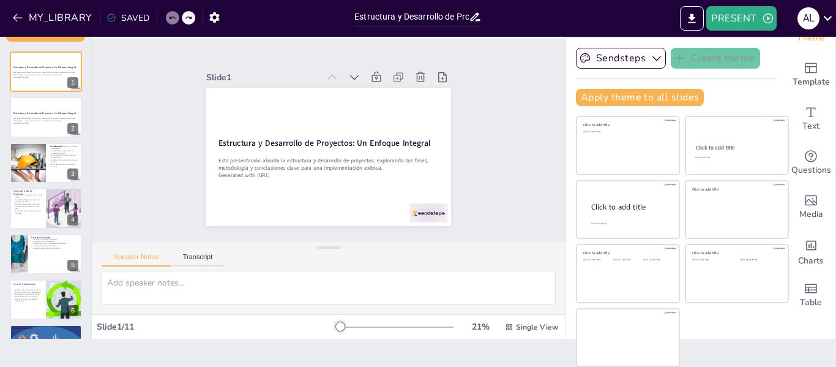
click at [171, 16] on icon at bounding box center [171, 17] width 7 height 7
click at [61, 16] on button "MY_LIBRARY" at bounding box center [53, 18] width 88 height 20
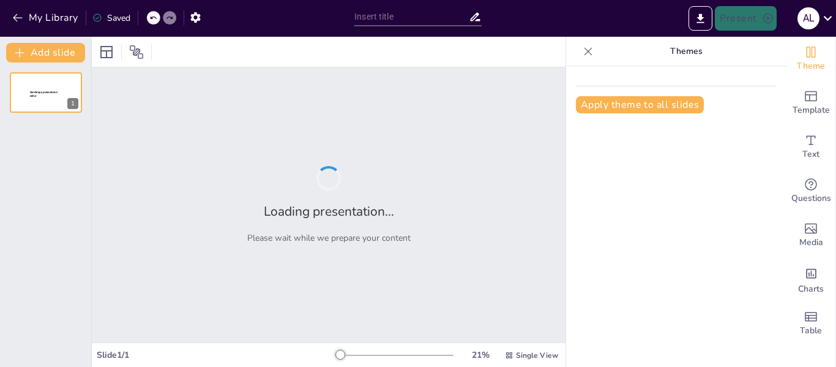
type input "Estructura y Desarrollo de Proyectos: Un Enfoque Integral"
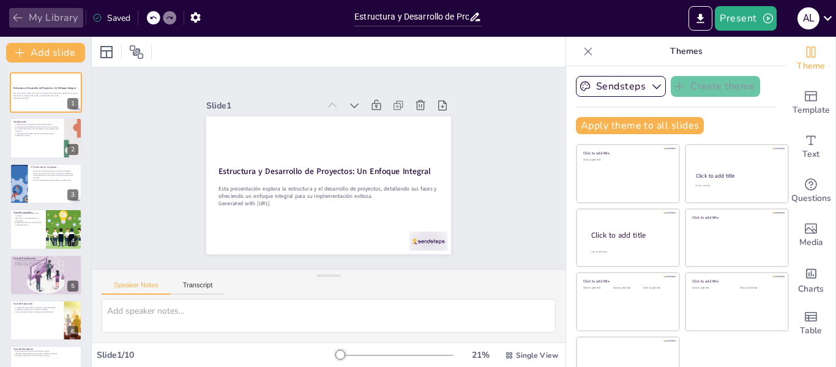
click at [47, 21] on button "My Library" at bounding box center [46, 18] width 74 height 20
